Goal: Task Accomplishment & Management: Complete application form

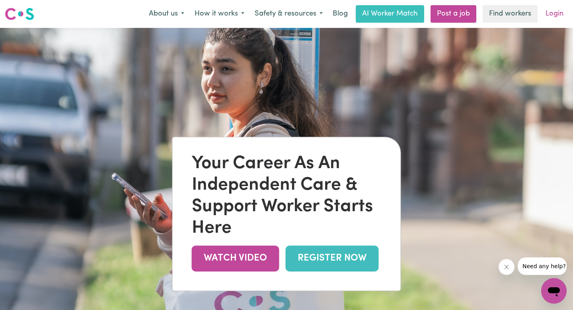
click at [559, 15] on link "Login" at bounding box center [554, 14] width 27 height 18
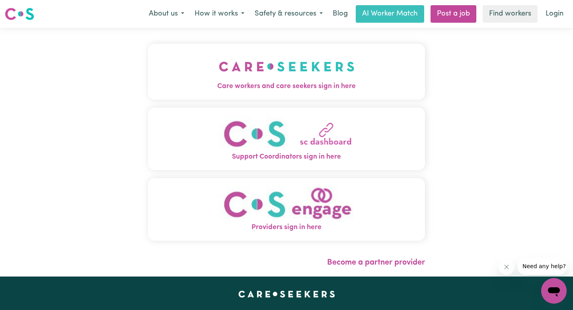
click at [297, 68] on img "Care workers and care seekers sign in here" at bounding box center [287, 66] width 136 height 29
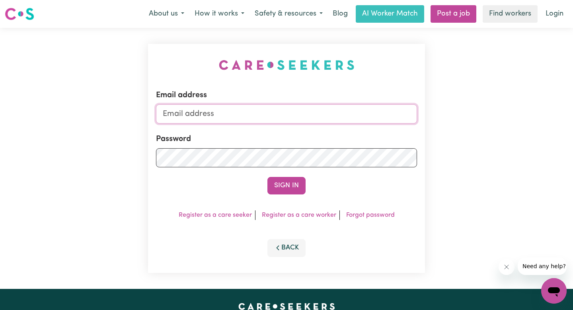
click at [244, 110] on input "Email address" at bounding box center [286, 113] width 261 height 19
type input "[EMAIL_ADDRESS][DOMAIN_NAME]"
click at [357, 215] on link "Forgot password" at bounding box center [370, 215] width 49 height 6
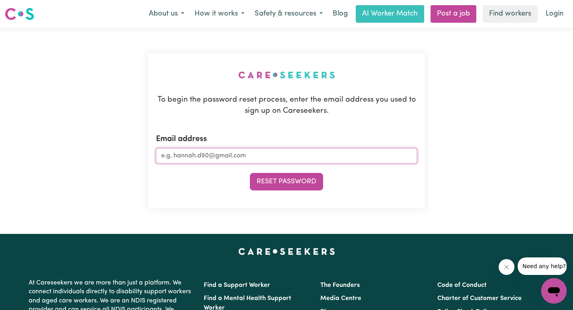
click at [206, 151] on input "Email address" at bounding box center [286, 155] width 261 height 15
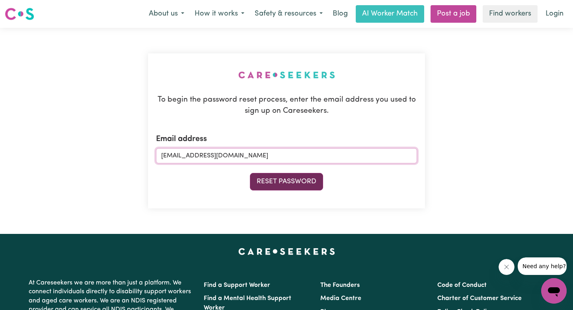
type input "[EMAIL_ADDRESS][DOMAIN_NAME]"
click at [295, 185] on button "Reset Password" at bounding box center [286, 182] width 73 height 18
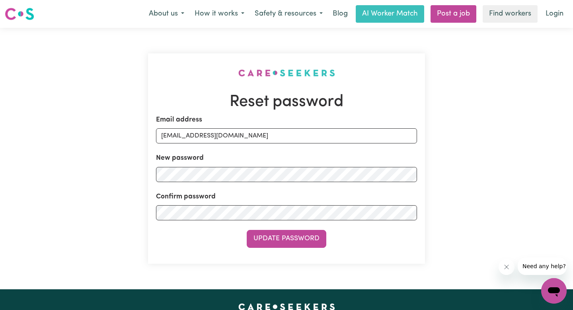
click at [284, 240] on button "Update Password" at bounding box center [287, 239] width 80 height 18
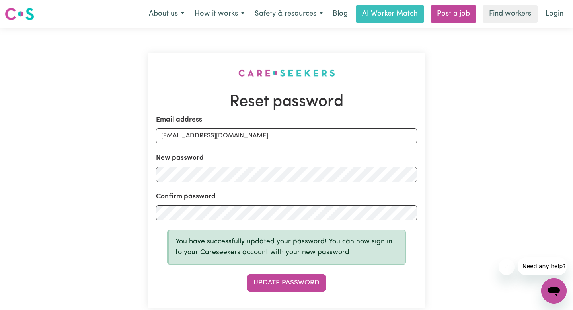
click at [248, 159] on div "New password" at bounding box center [286, 167] width 261 height 29
click at [286, 281] on button "Update Password" at bounding box center [287, 283] width 80 height 18
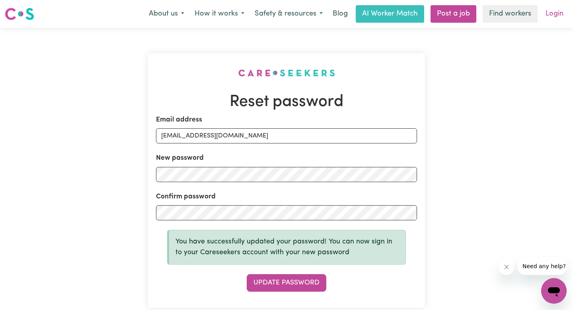
click at [557, 14] on link "Login" at bounding box center [554, 14] width 27 height 18
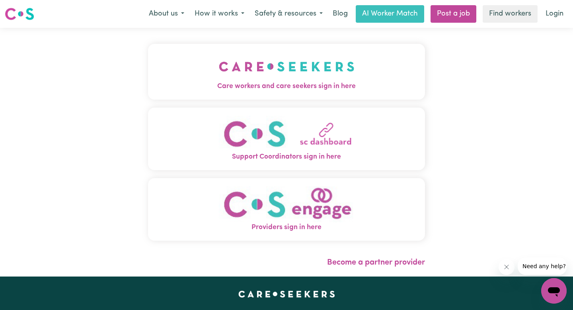
click at [247, 66] on img "Care workers and care seekers sign in here" at bounding box center [287, 66] width 136 height 29
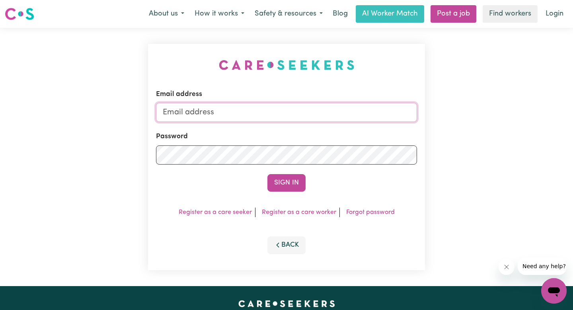
click at [246, 106] on input "Email address" at bounding box center [286, 112] width 261 height 19
type input "[EMAIL_ADDRESS][DOMAIN_NAME]"
click at [283, 182] on button "Sign In" at bounding box center [287, 183] width 38 height 18
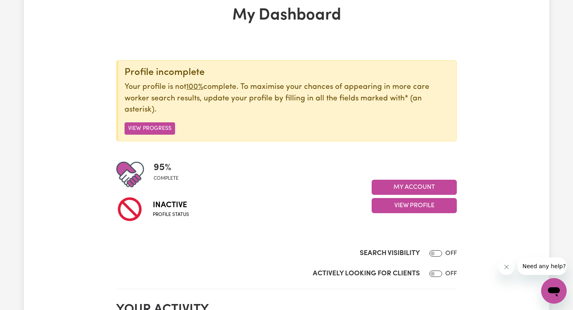
scroll to position [47, 0]
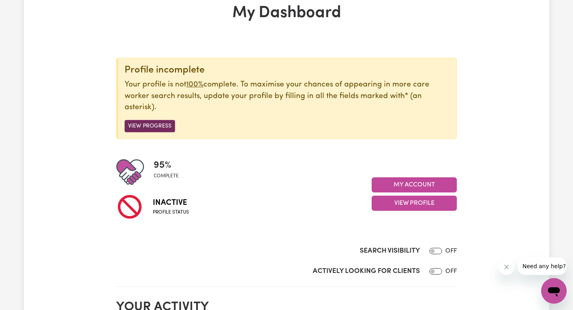
click at [147, 125] on button "View Progress" at bounding box center [150, 126] width 51 height 12
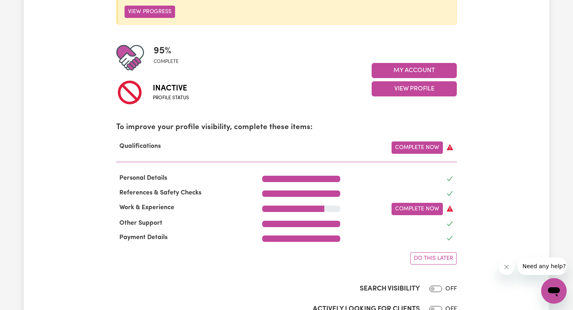
scroll to position [169, 0]
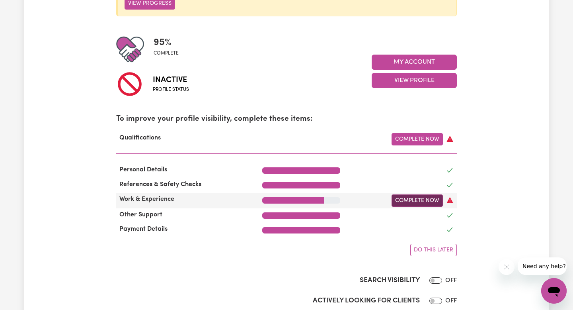
click at [408, 201] on link "Complete Now" at bounding box center [417, 200] width 51 height 12
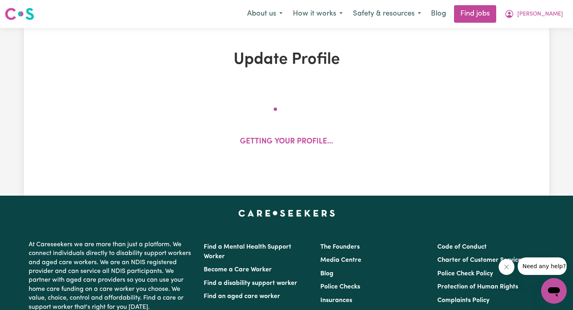
select select "2011"
select select "2019"
select select "2015"
select select "2001"
select select "1998"
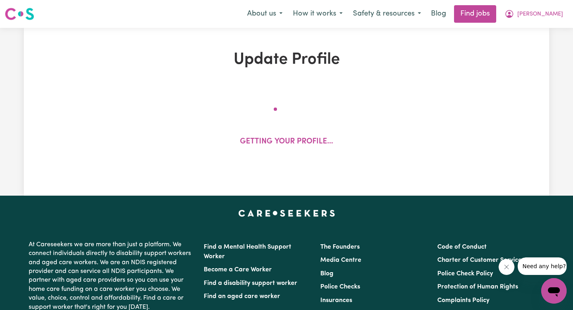
select select "1996"
select select "1998"
select select "Certificate III (Individual Support)"
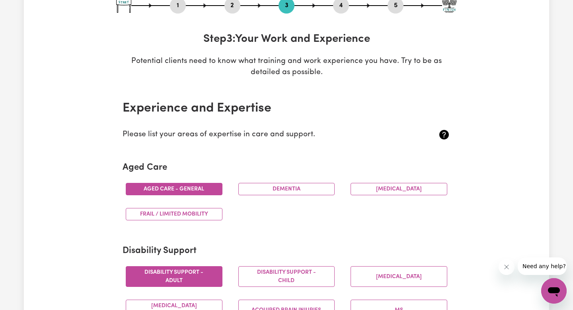
scroll to position [105, 0]
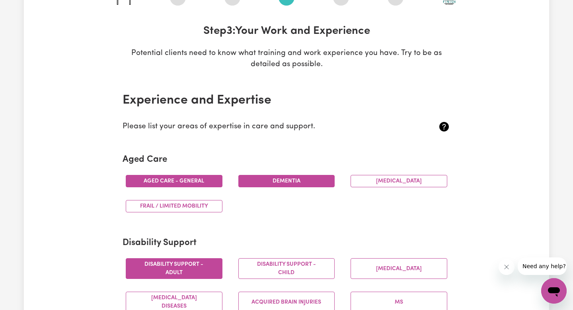
click at [278, 181] on button "Dementia" at bounding box center [287, 181] width 97 height 12
click at [385, 184] on button "Parkinsons" at bounding box center [399, 181] width 97 height 12
drag, startPoint x: 199, startPoint y: 209, endPoint x: 294, endPoint y: 216, distance: 95.8
click at [199, 209] on button "Frail / limited mobility" at bounding box center [174, 206] width 97 height 12
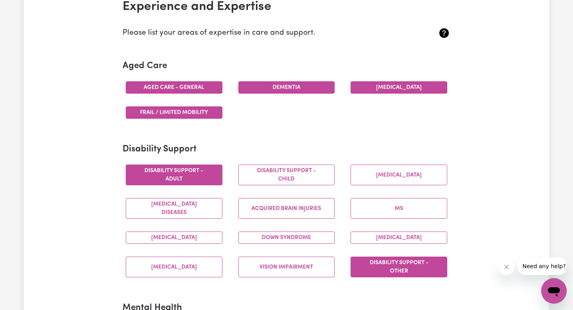
scroll to position [200, 0]
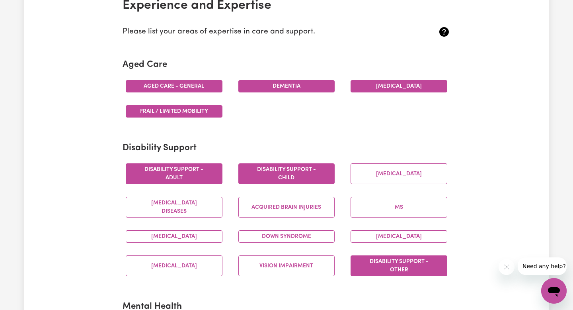
click at [309, 177] on button "Disability support - Child" at bounding box center [287, 173] width 97 height 21
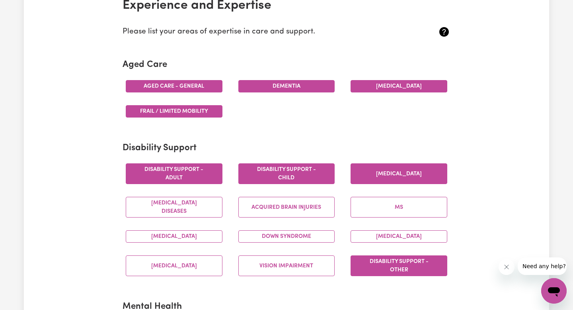
click at [395, 175] on button "Cerebral Palsy" at bounding box center [399, 173] width 97 height 21
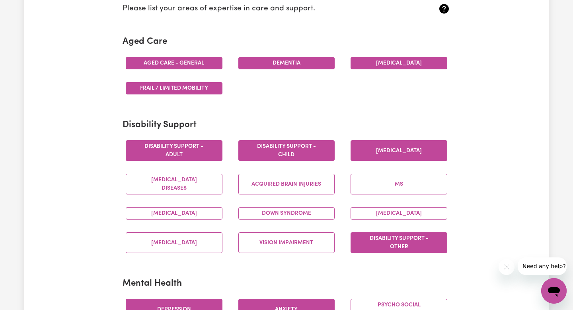
scroll to position [225, 0]
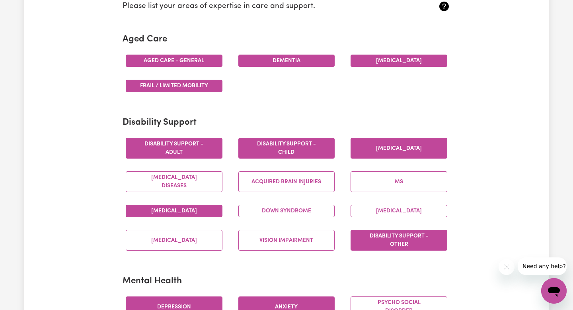
click at [198, 207] on button "Autism" at bounding box center [174, 211] width 97 height 12
click at [190, 212] on button "Autism" at bounding box center [174, 211] width 97 height 12
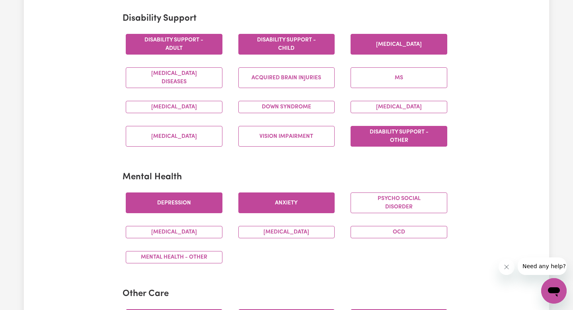
scroll to position [331, 0]
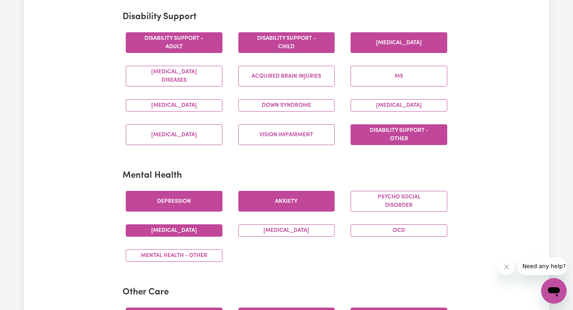
click at [199, 229] on button "Schizophrenia" at bounding box center [174, 230] width 97 height 12
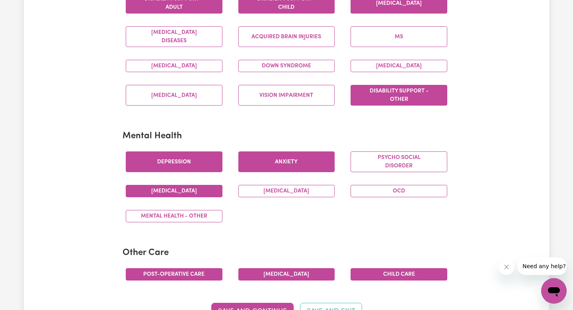
scroll to position [371, 0]
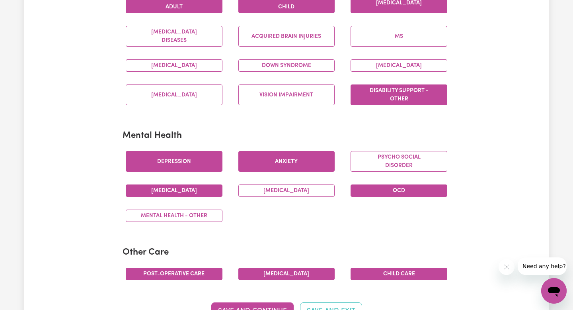
click at [390, 192] on button "OCD" at bounding box center [399, 190] width 97 height 12
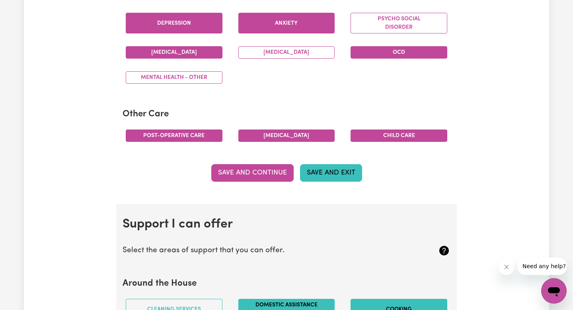
scroll to position [510, 0]
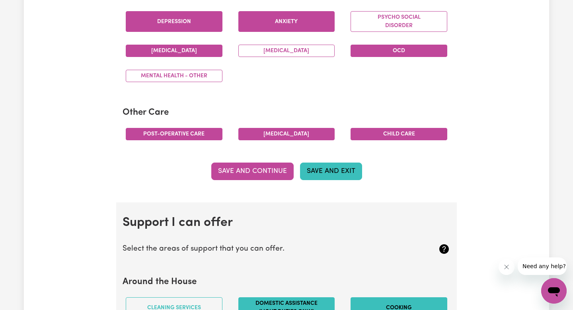
click at [334, 169] on button "Save and Exit" at bounding box center [331, 171] width 62 height 18
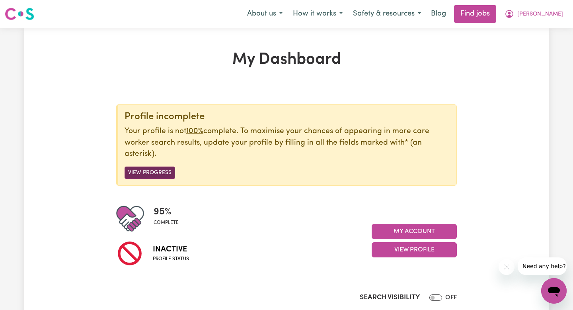
click at [144, 173] on button "View Progress" at bounding box center [150, 172] width 51 height 12
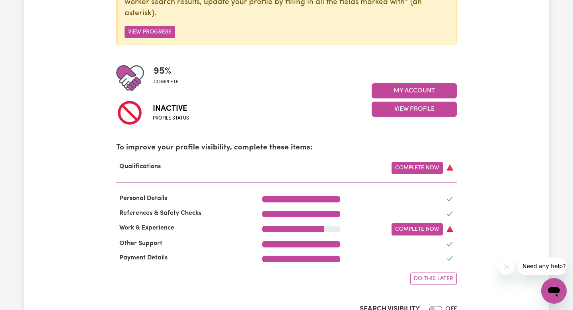
scroll to position [150, 0]
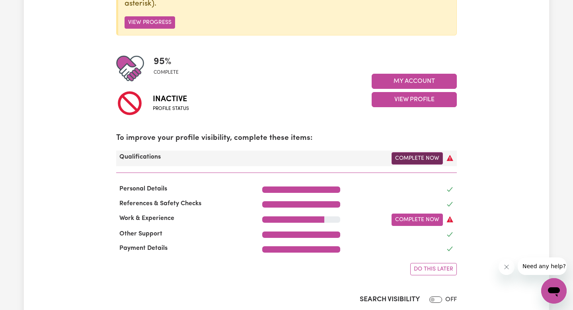
click at [415, 160] on link "Complete Now" at bounding box center [417, 158] width 51 height 12
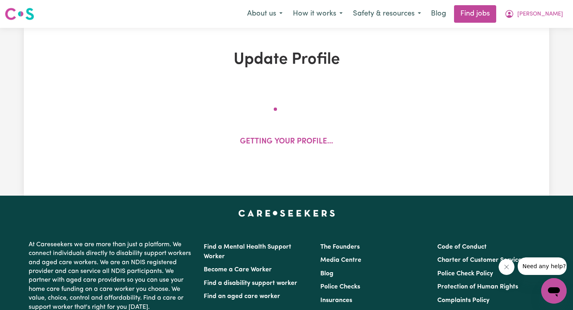
select select "2011"
select select "2019"
select select "2015"
select select "2001"
select select "1998"
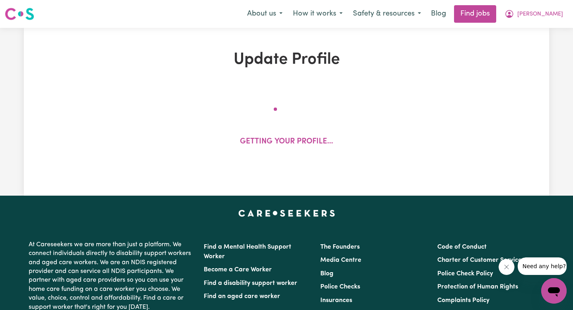
select select "1996"
select select "1998"
select select "Certificate III (Individual Support)"
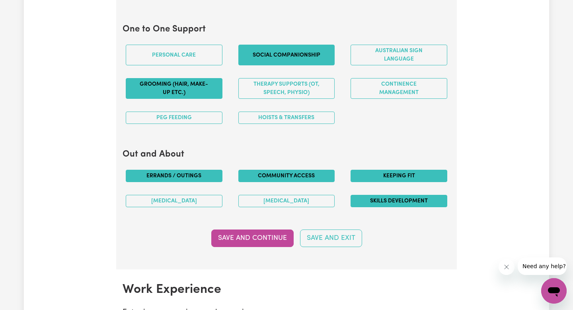
scroll to position [865, 0]
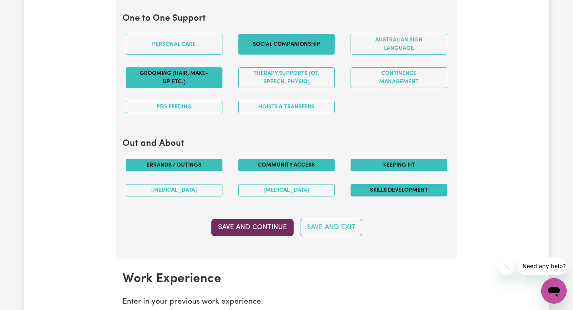
click at [274, 231] on button "Save and Continue" at bounding box center [252, 228] width 82 height 18
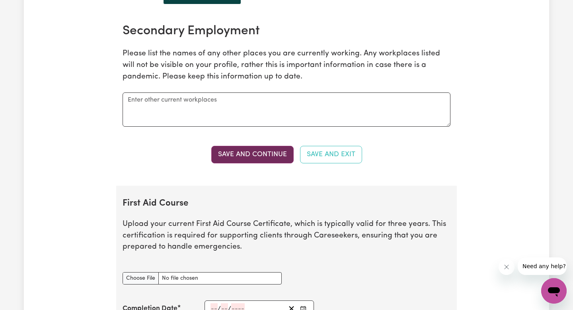
scroll to position [1572, 0]
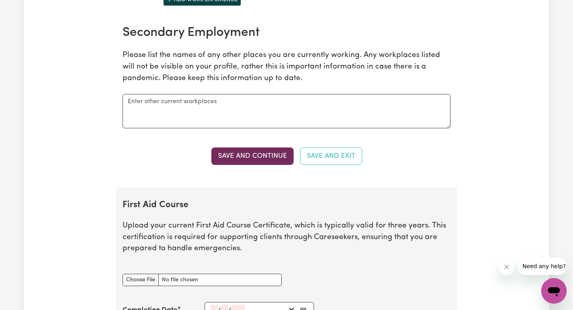
click at [260, 158] on button "Save and Continue" at bounding box center [252, 156] width 82 height 18
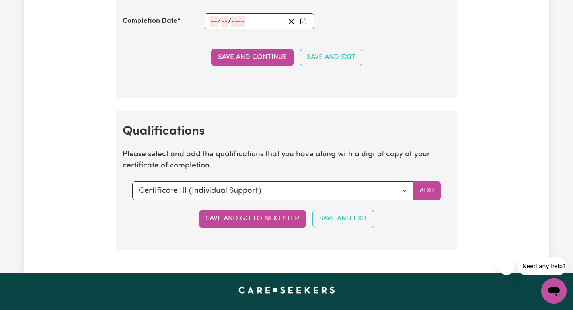
scroll to position [2075, 0]
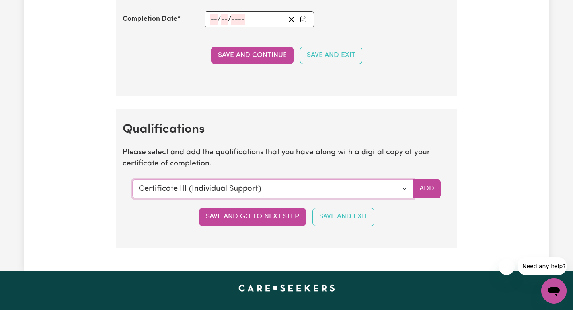
click at [405, 189] on select "Select a qualification to add... Certificate III (Individual Support) Certifica…" at bounding box center [272, 188] width 281 height 19
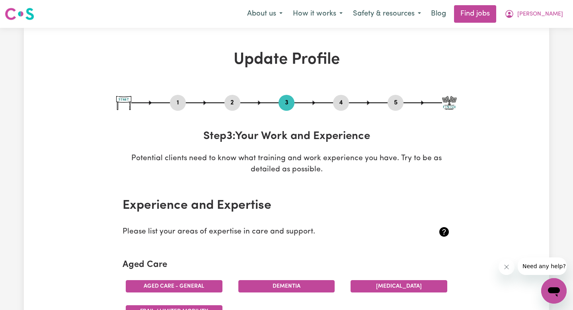
scroll to position [31, 0]
